Goal: Find contact information: Find contact information

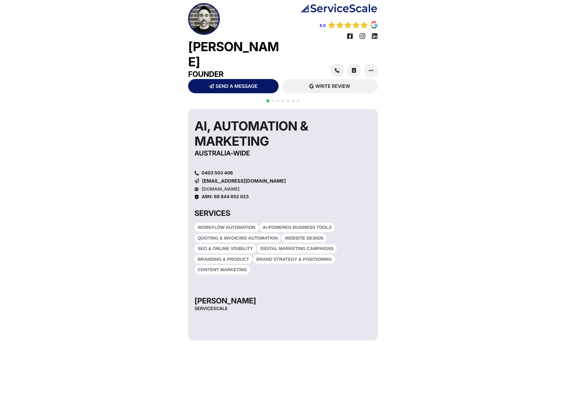
click at [209, 187] on link "[DOMAIN_NAME]" at bounding box center [221, 189] width 38 height 5
click at [217, 194] on span "ABN: 68 844 652 023" at bounding box center [225, 196] width 47 height 5
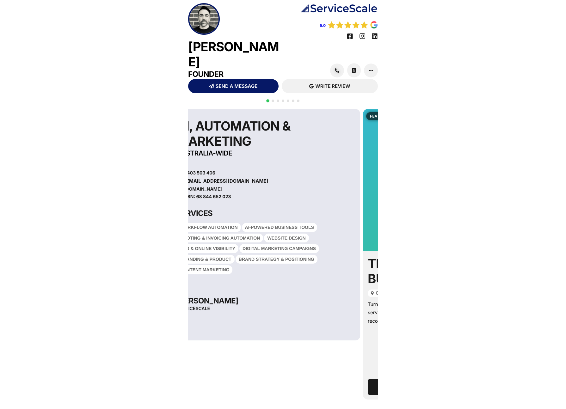
click at [239, 182] on div "AI, Automation & Marketing [GEOGRAPHIC_DATA]-wide 0403 503 406 [EMAIL_ADDRESS][…" at bounding box center [265, 225] width 190 height 232
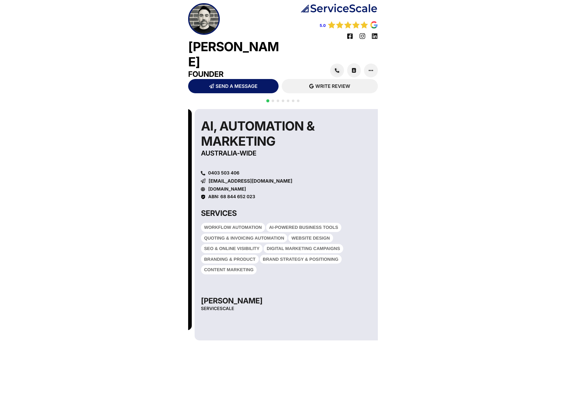
click at [222, 194] on span "ABN: 68 844 652 023" at bounding box center [231, 196] width 47 height 5
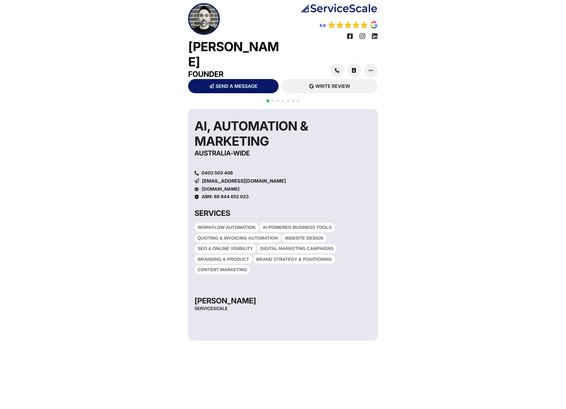
click at [223, 194] on span "ABN: 68 844 652 023" at bounding box center [225, 196] width 47 height 5
click at [218, 194] on span "ABN: 68 844 652 023" at bounding box center [225, 196] width 47 height 5
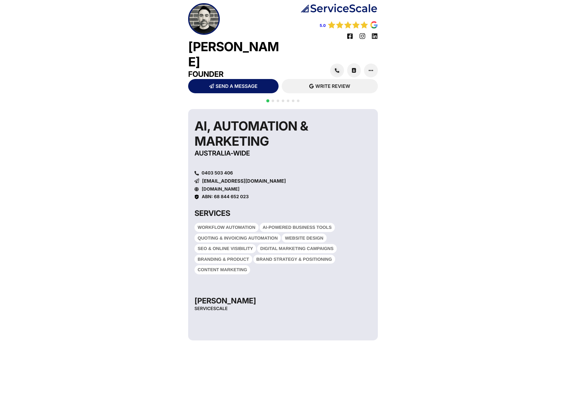
click at [217, 194] on span "ABN: 68 844 652 023" at bounding box center [225, 196] width 47 height 5
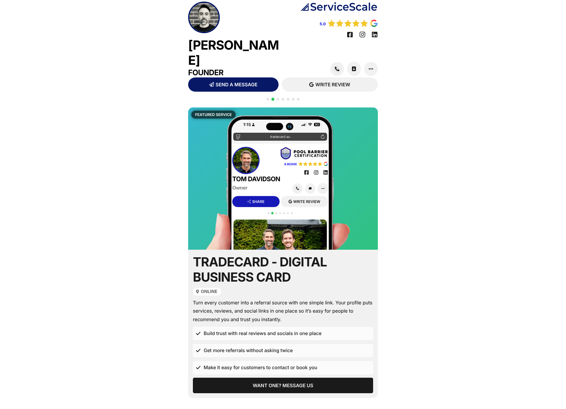
click at [267, 97] on div at bounding box center [282, 103] width 35 height 12
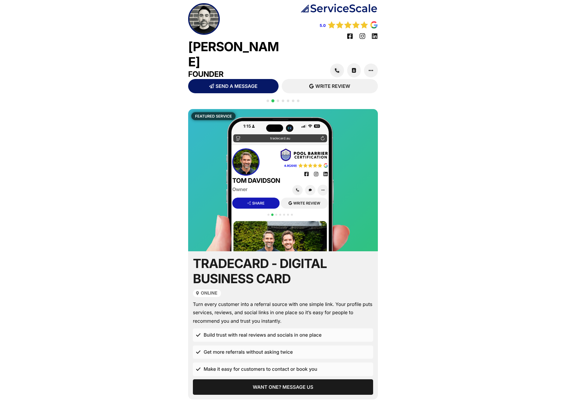
click at [267, 98] on div at bounding box center [282, 104] width 35 height 12
click at [267, 100] on span "Go to slide 1" at bounding box center [268, 101] width 3 height 3
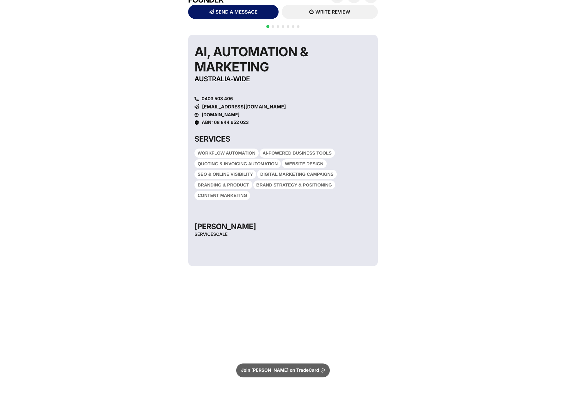
scroll to position [75, 0]
